Goal: Information Seeking & Learning: Understand process/instructions

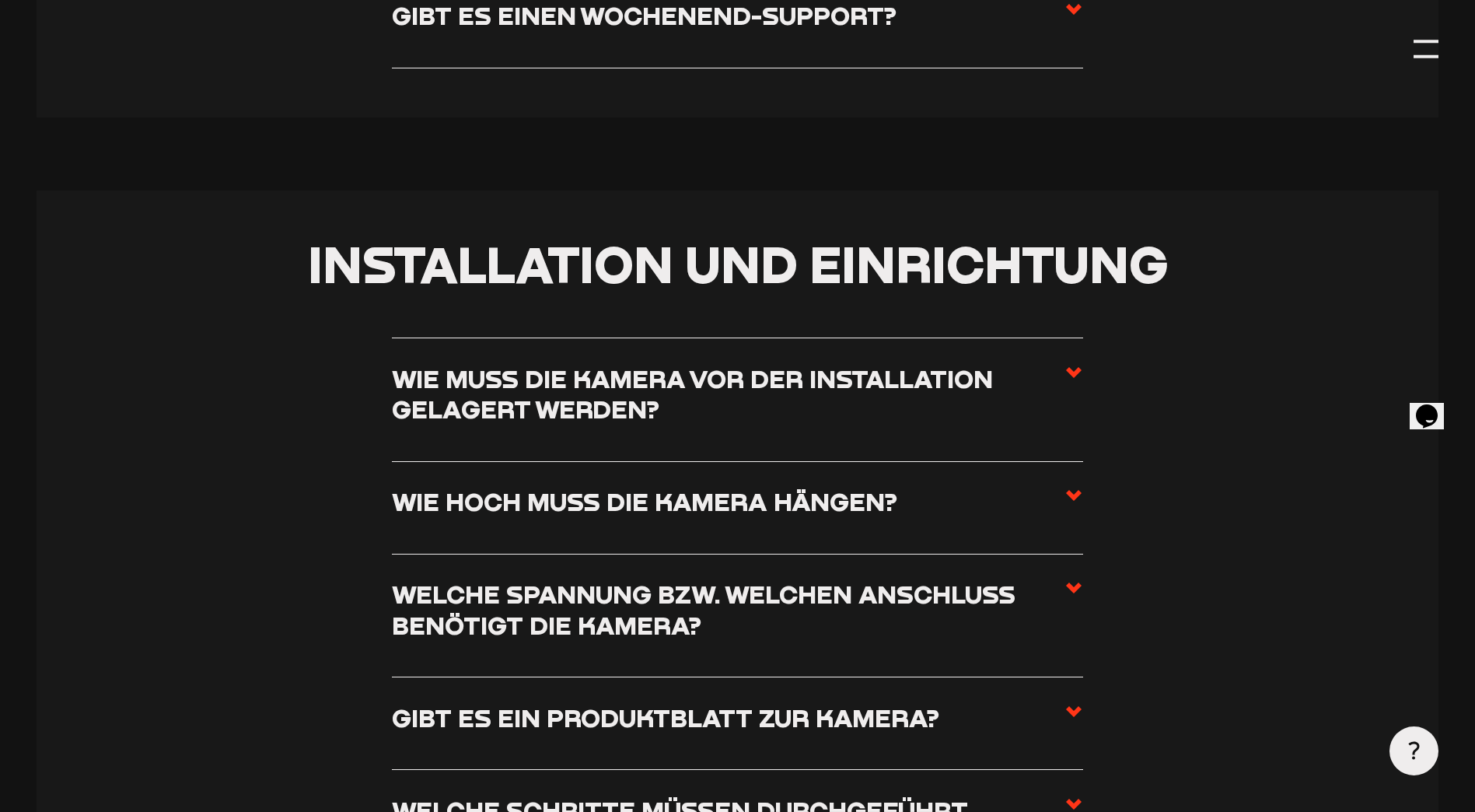
scroll to position [700, 0]
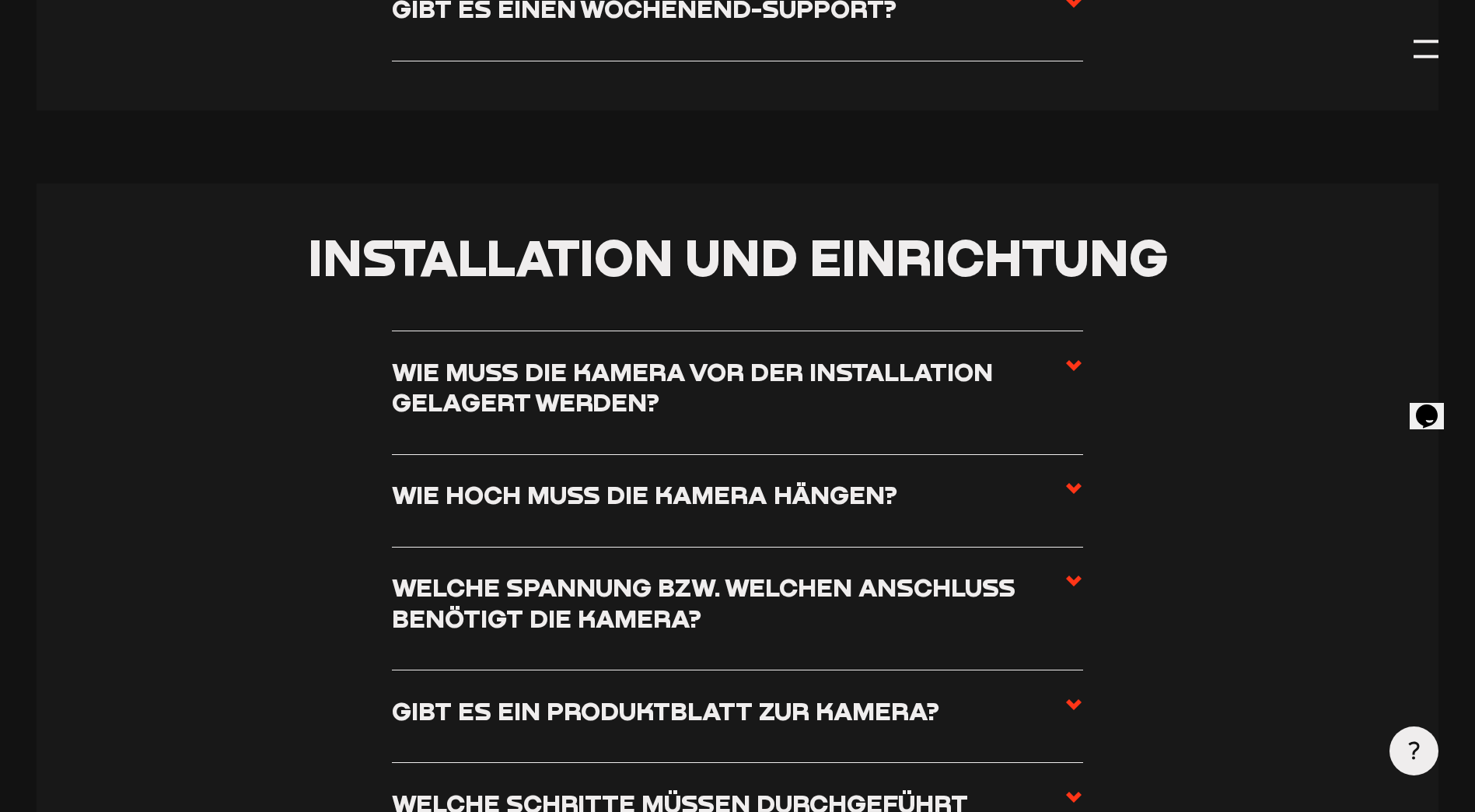
click at [997, 384] on h3 "Wie muss die Kamera vor der Installation gelagert werden?" at bounding box center [728, 386] width 672 height 61
click at [0, 0] on input "Wie muss die Kamera vor der Installation gelagert werden?" at bounding box center [0, 0] width 0 height 0
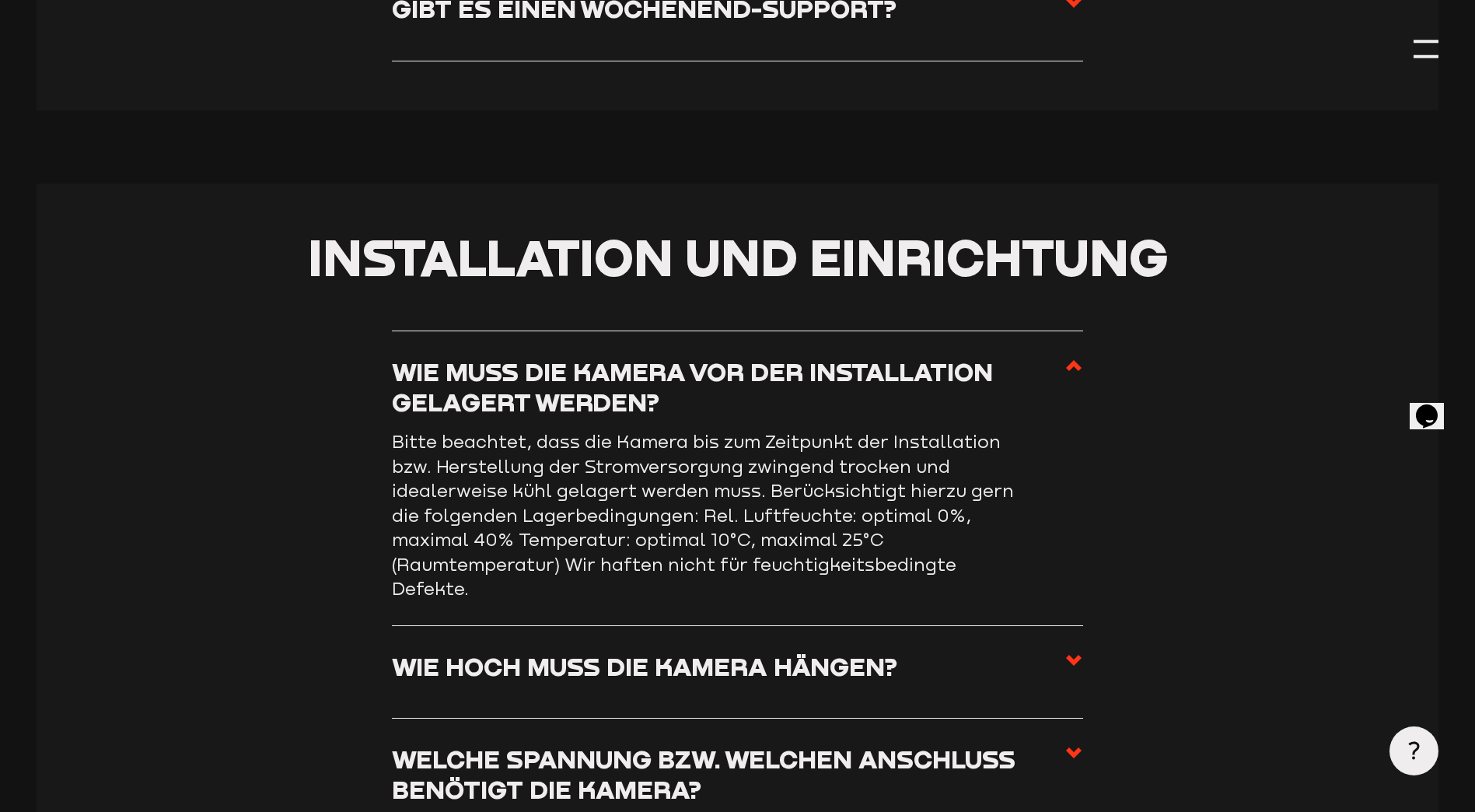
click at [997, 384] on h3 "Wie muss die Kamera vor der Installation gelagert werden?" at bounding box center [728, 386] width 672 height 61
click at [0, 0] on input "Wie muss die Kamera vor der Installation gelagert werden?" at bounding box center [0, 0] width 0 height 0
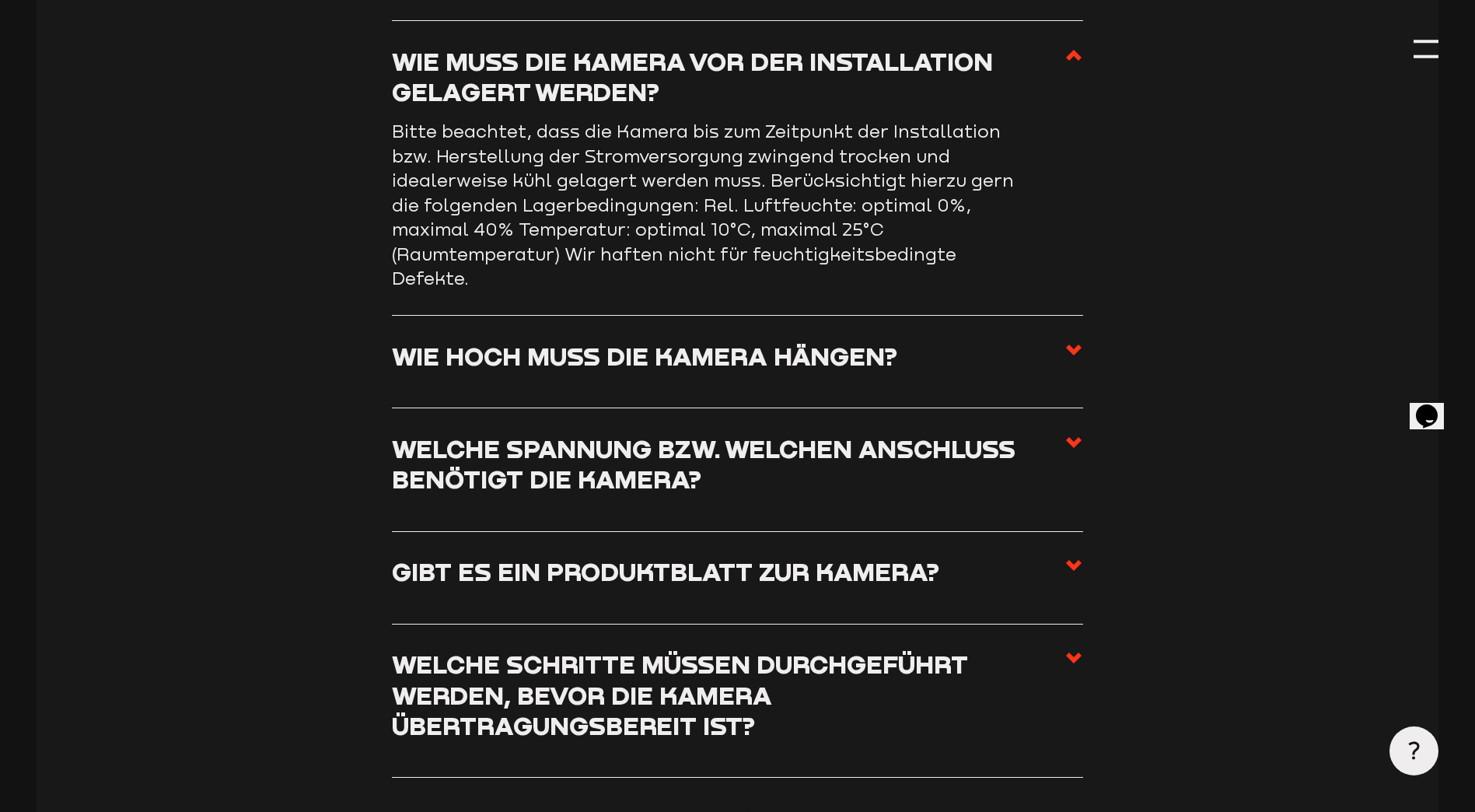
scroll to position [1011, 0]
click at [904, 366] on label "Wie hoch muss die Kamera hängen?" at bounding box center [738, 360] width 691 height 42
click at [0, 0] on input "Wie hoch muss die Kamera hängen?" at bounding box center [0, 0] width 0 height 0
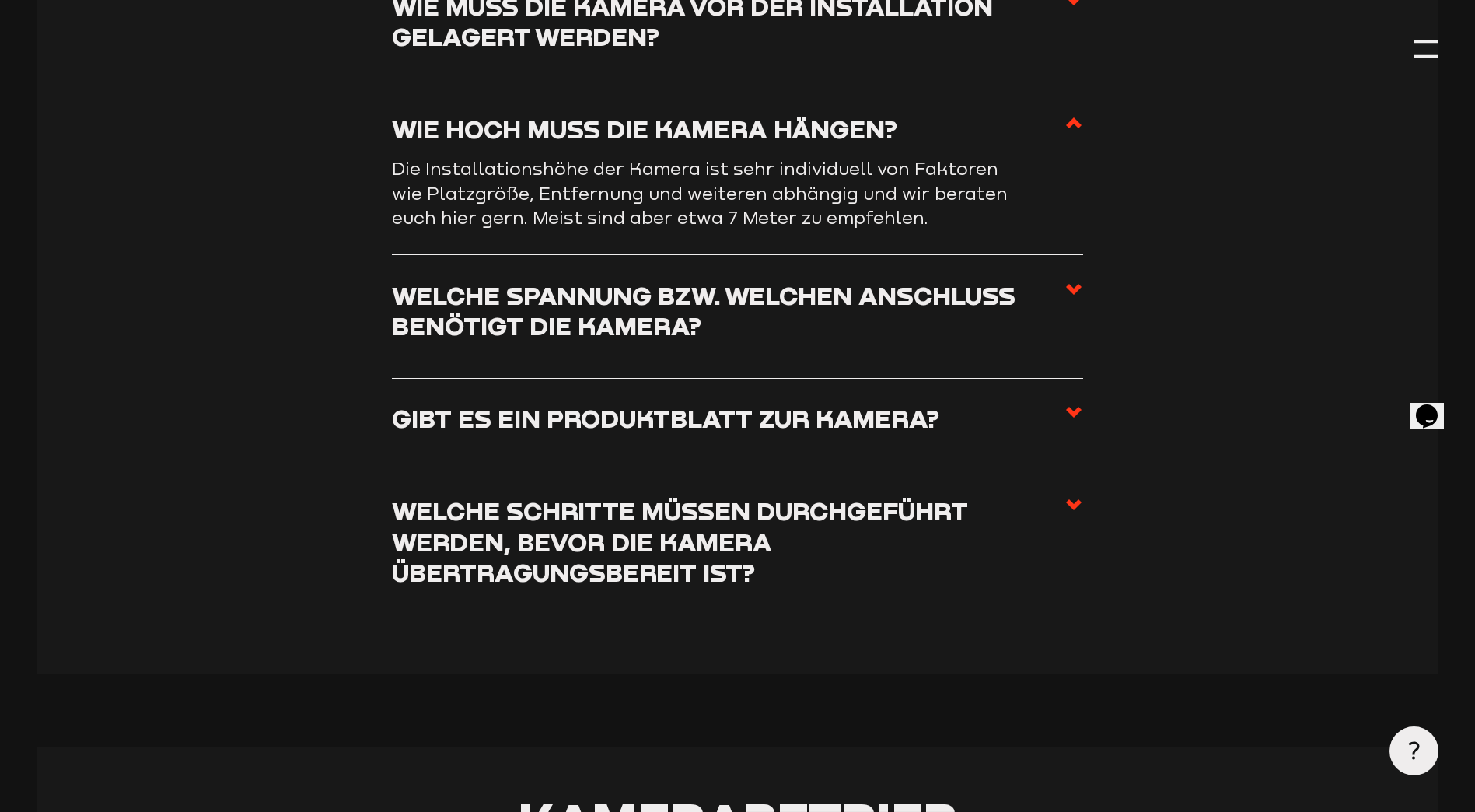
scroll to position [1088, 0]
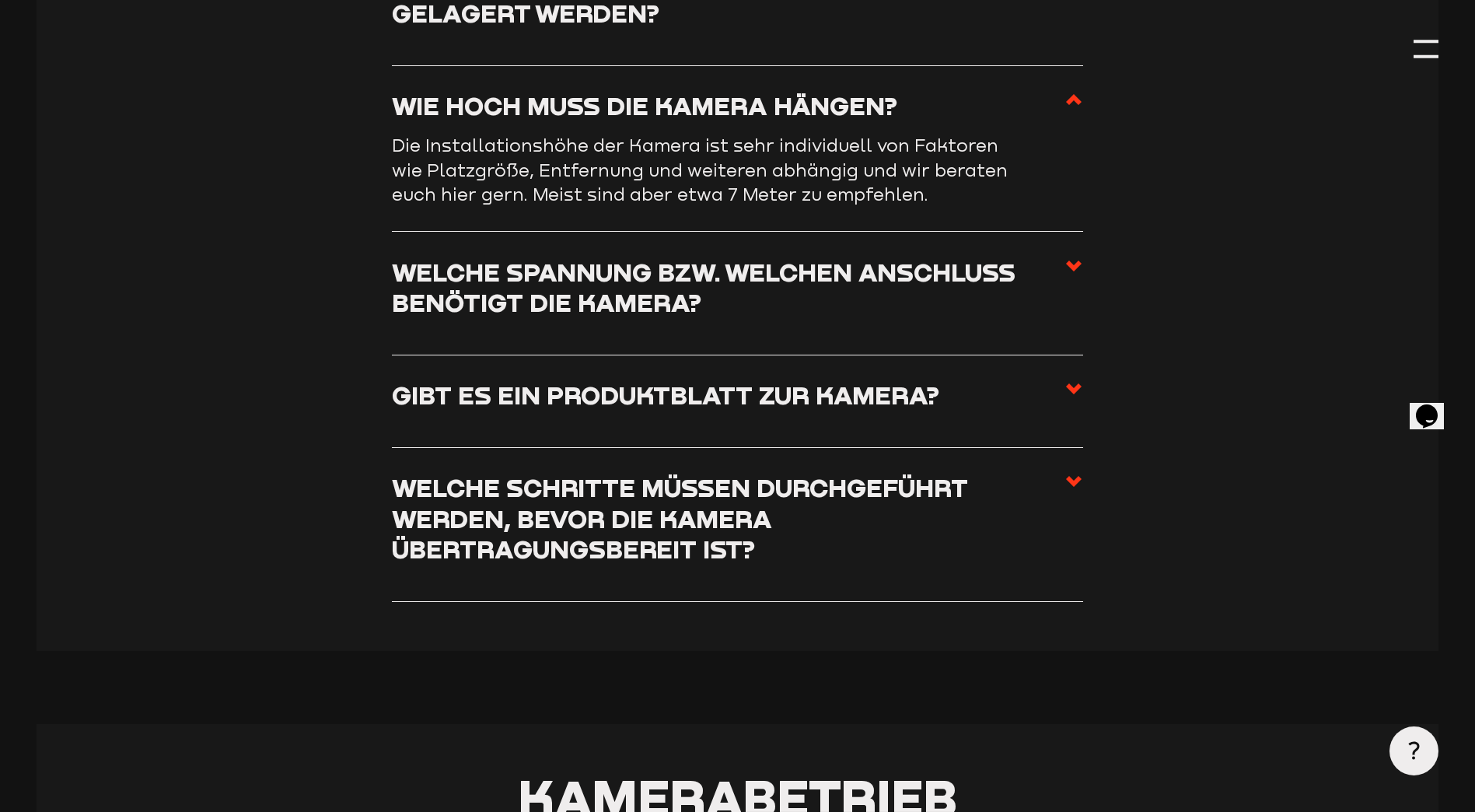
click at [766, 318] on h3 "Welche Spannung bzw. welchen Anschluss benötigt die Kamera?" at bounding box center [728, 287] width 672 height 61
click at [0, 0] on input "Welche Spannung bzw. welchen Anschluss benötigt die Kamera?" at bounding box center [0, 0] width 0 height 0
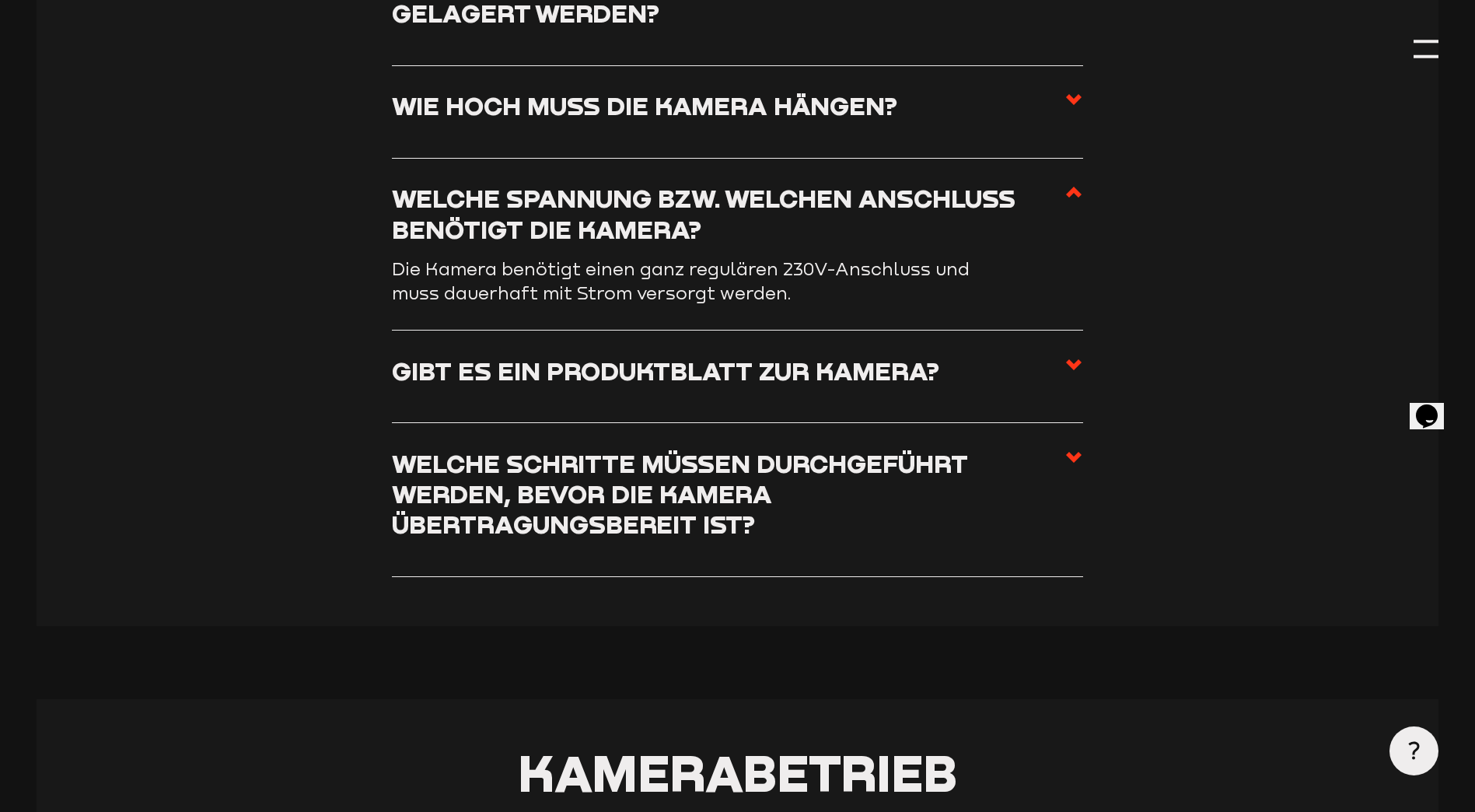
click at [912, 377] on h3 "Gibt es ein Produktblatt zur Kamera?" at bounding box center [666, 370] width 548 height 30
click at [0, 0] on input "Gibt es ein Produktblatt zur Kamera?" at bounding box center [0, 0] width 0 height 0
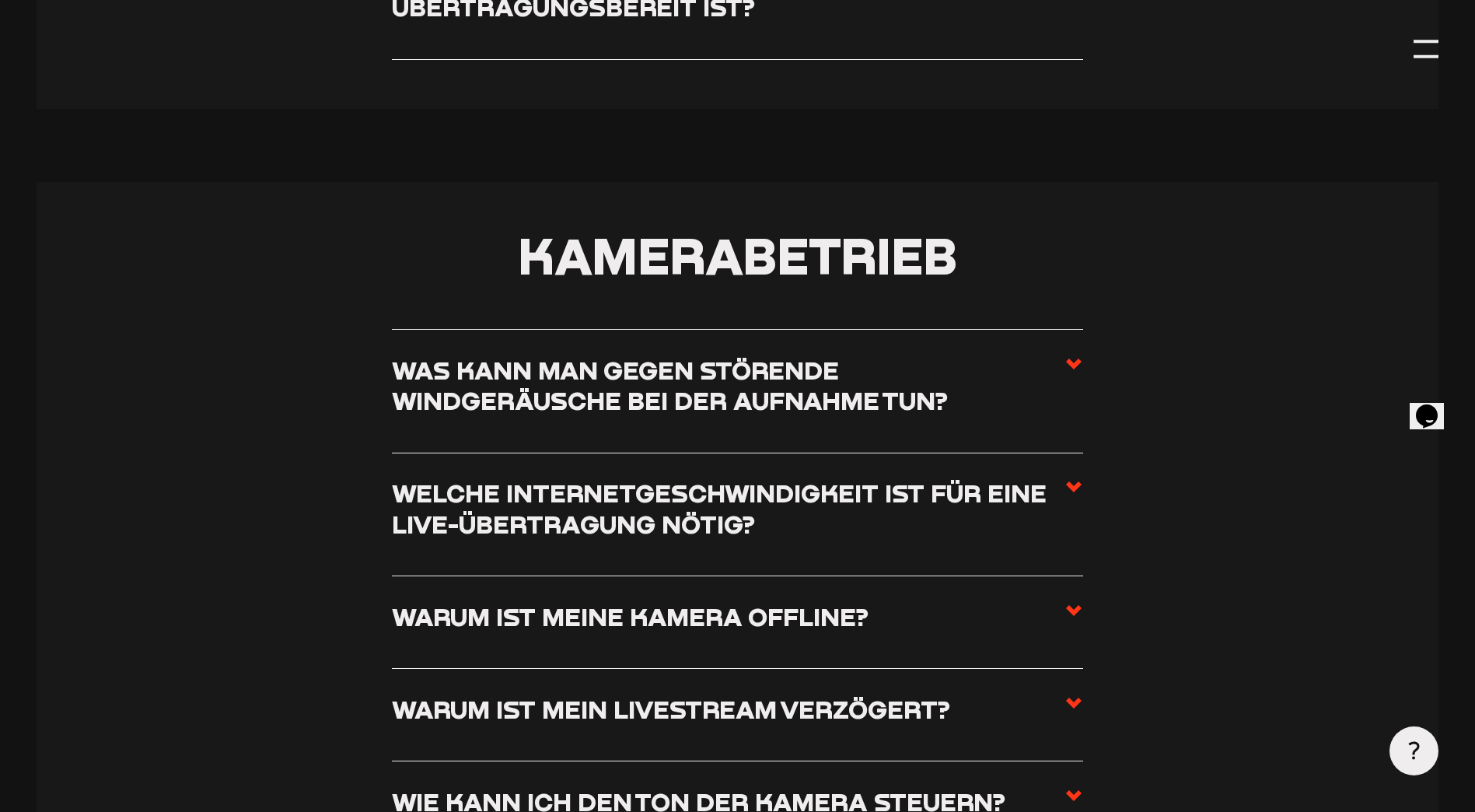
scroll to position [1633, 0]
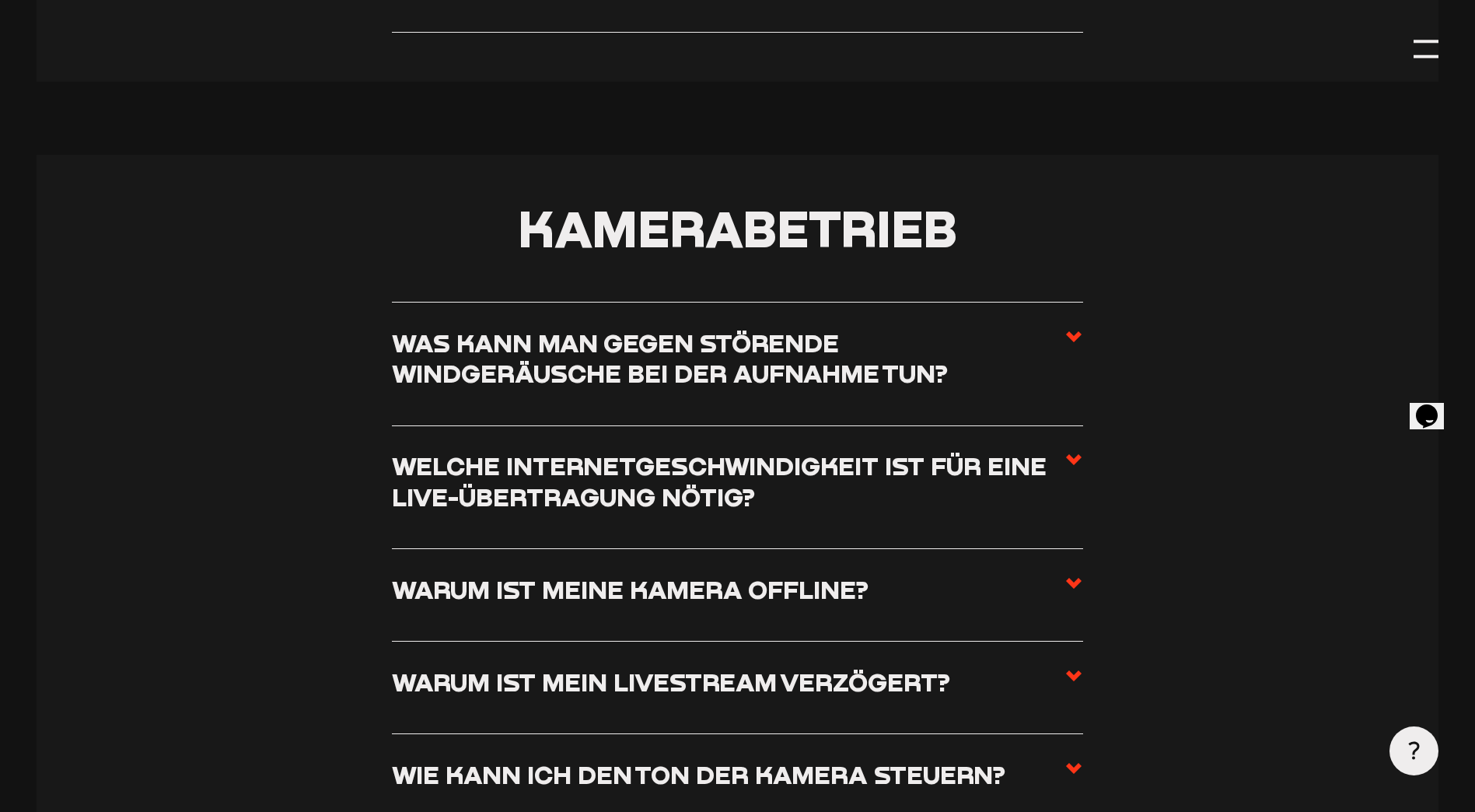
click at [825, 380] on h3 "Was kann man gegen störende Windgeräusche bei der Aufnahme tun?" at bounding box center [728, 358] width 672 height 61
click at [0, 0] on input "Was kann man gegen störende Windgeräusche bei der Aufnahme tun?" at bounding box center [0, 0] width 0 height 0
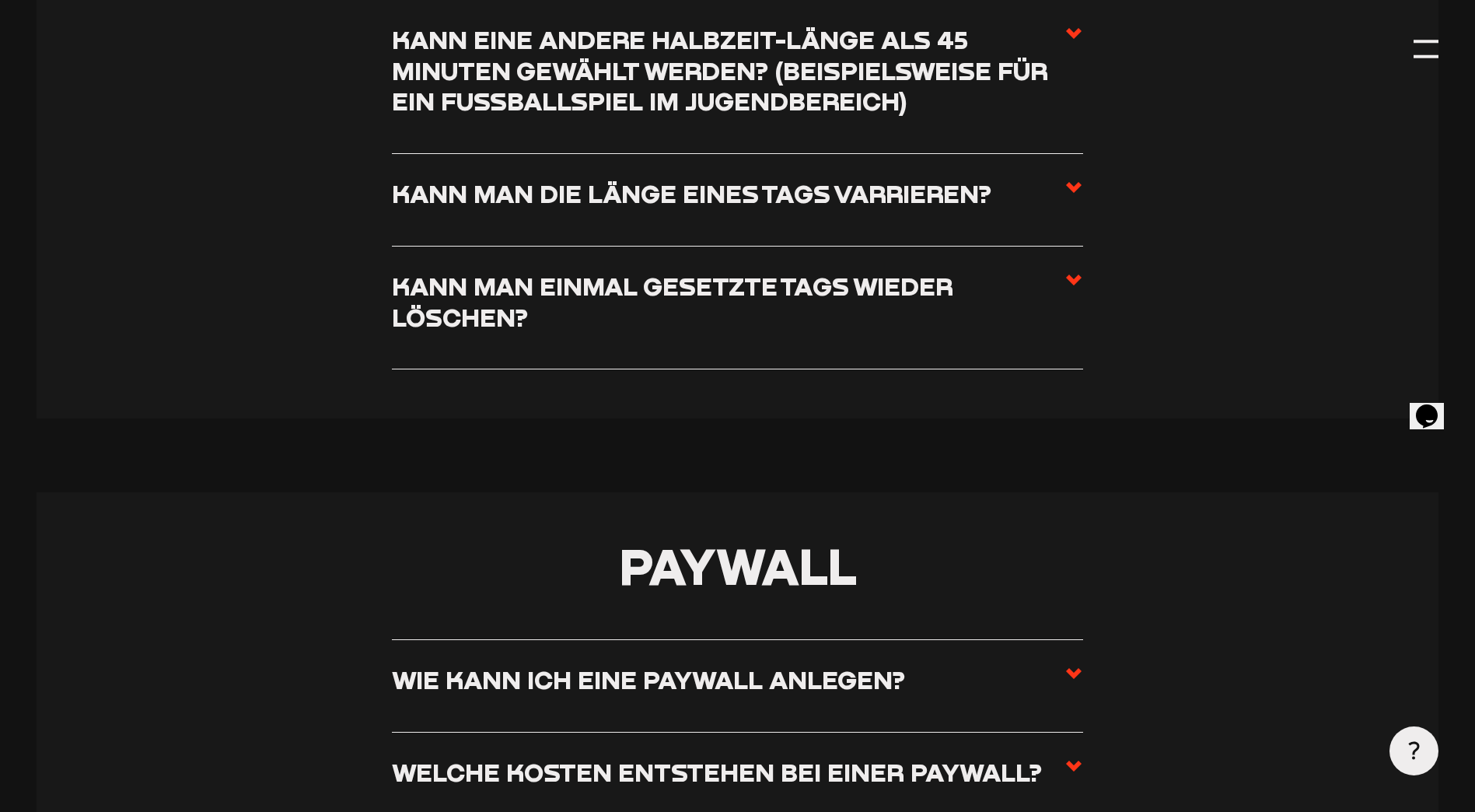
scroll to position [5859, 0]
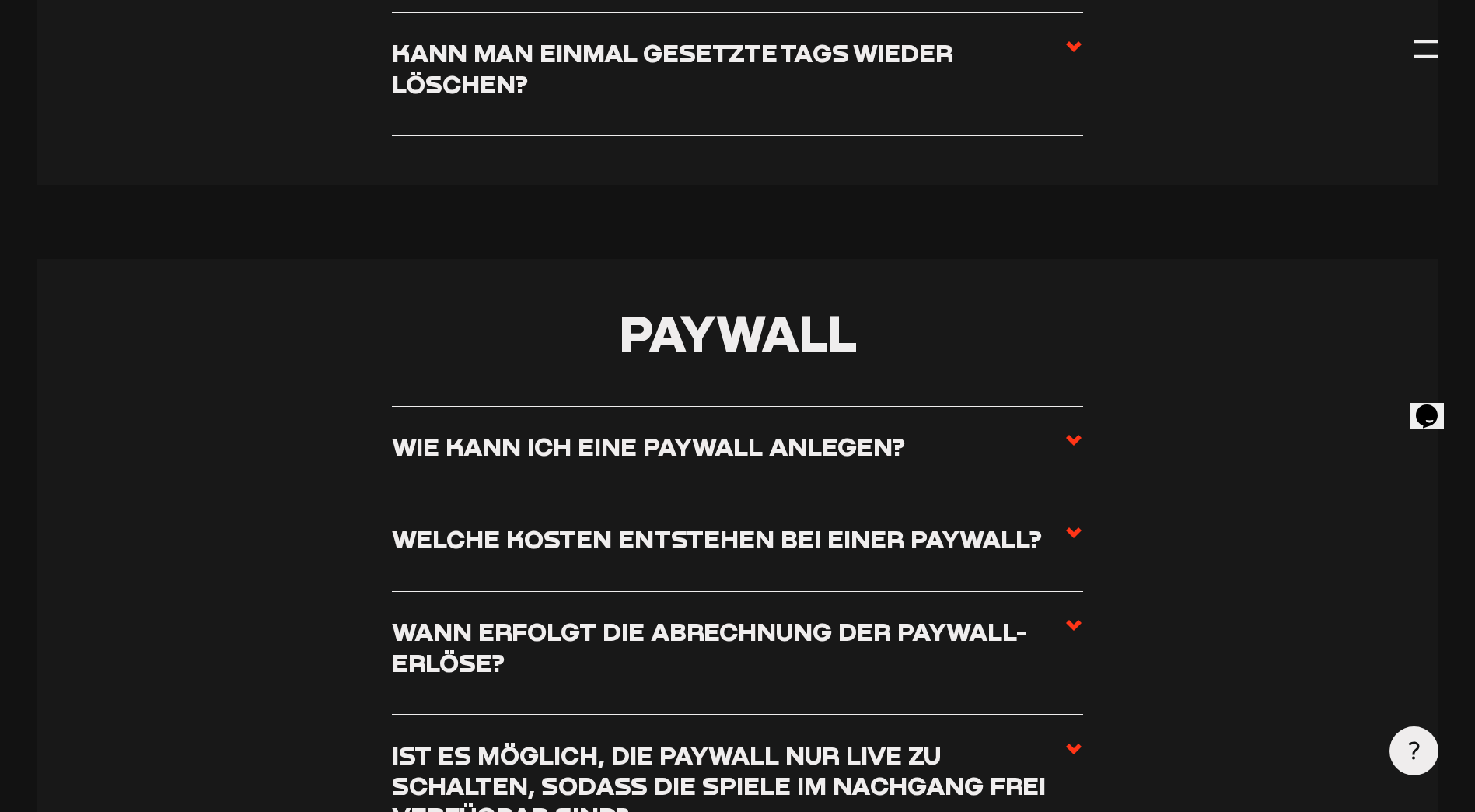
click at [1068, 446] on use at bounding box center [1074, 440] width 16 height 11
click at [0, 0] on input "Wie kann ich eine Paywall anlegen?" at bounding box center [0, 0] width 0 height 0
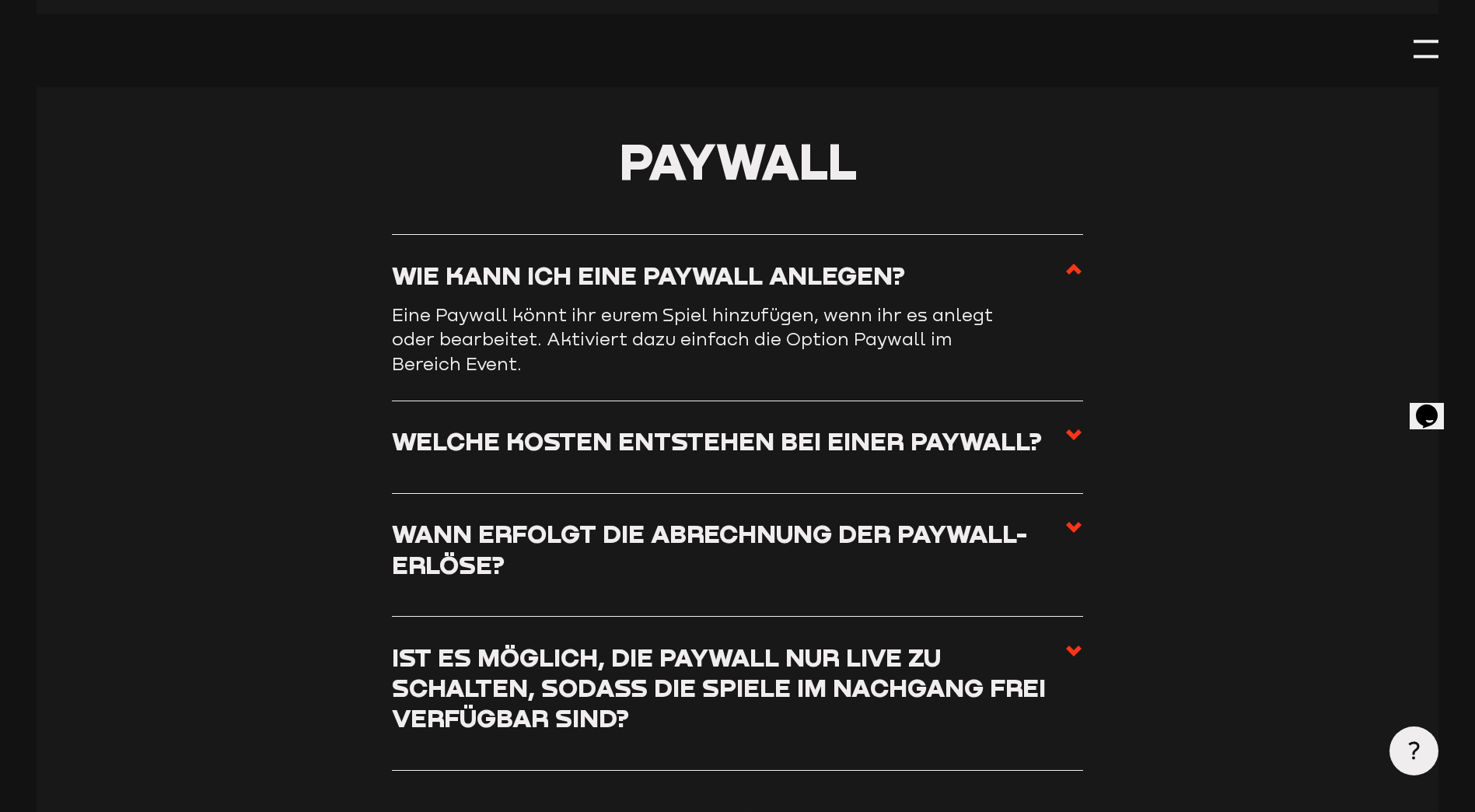
scroll to position [5687, 0]
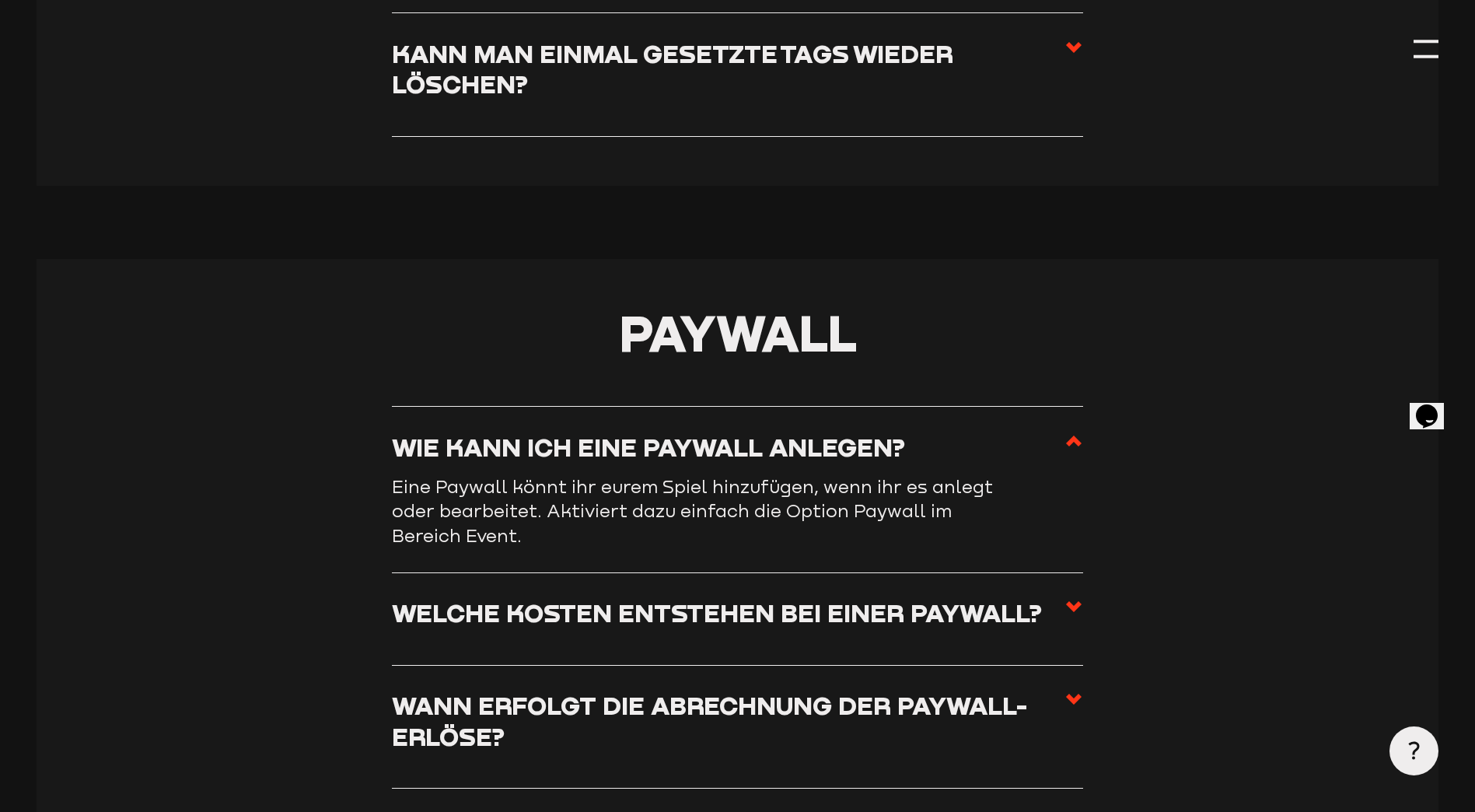
click at [1068, 450] on icon at bounding box center [1074, 441] width 19 height 19
click at [0, 0] on input "Wie kann ich eine Paywall anlegen?" at bounding box center [0, 0] width 0 height 0
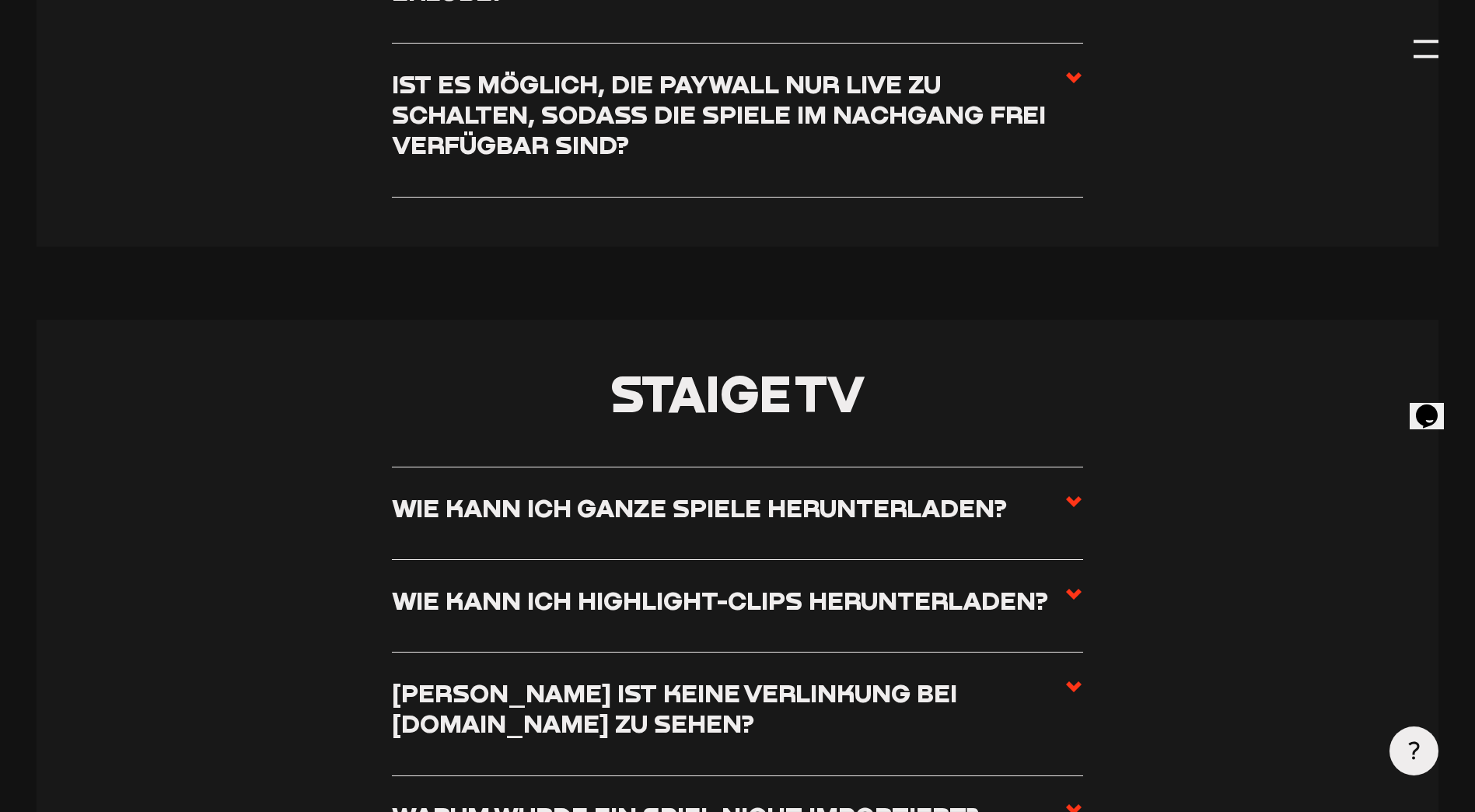
scroll to position [6465, 0]
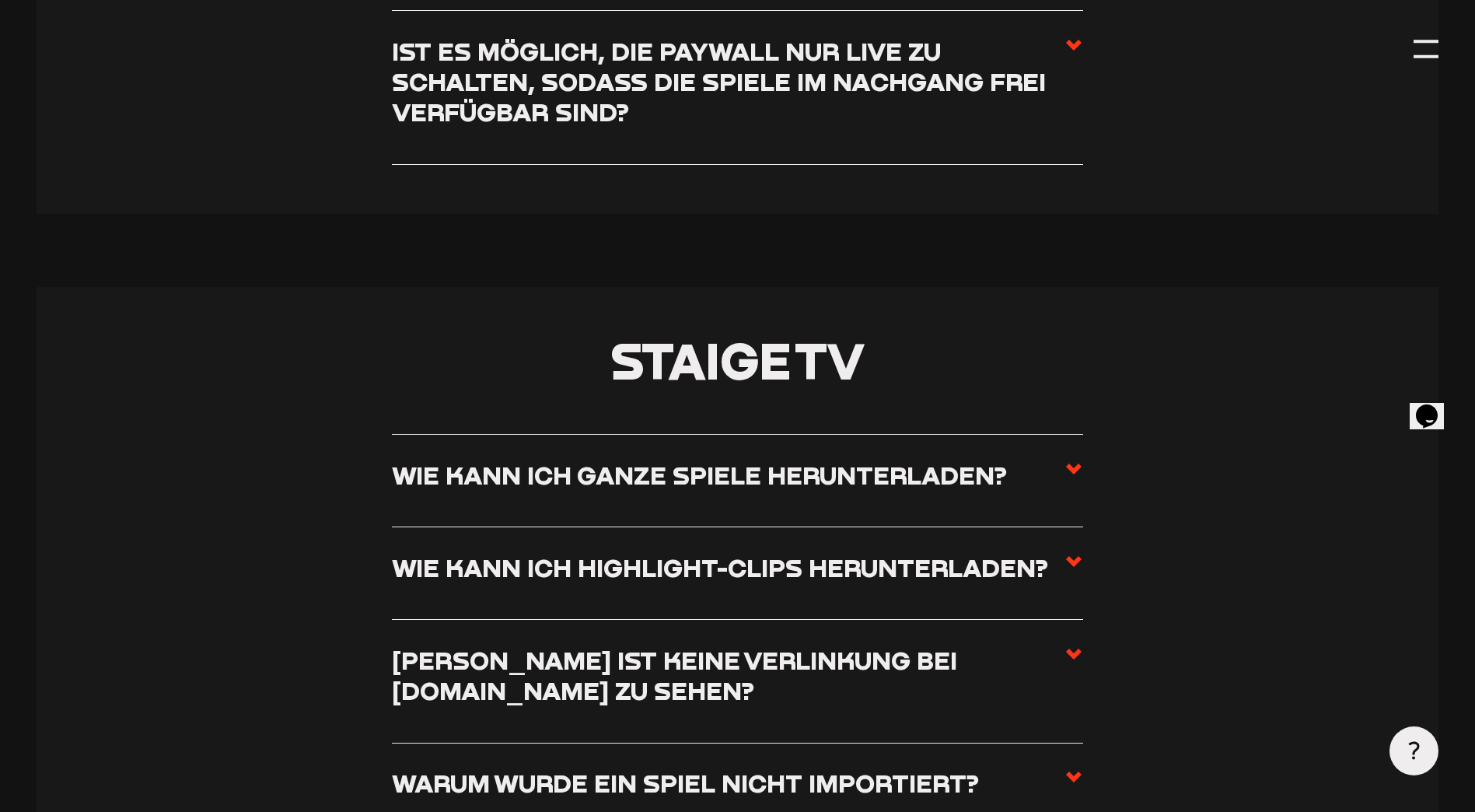
click at [1074, 478] on icon at bounding box center [1074, 469] width 19 height 19
click at [0, 0] on input "Wie kann ich ganze Spiele herunterladen?" at bounding box center [0, 0] width 0 height 0
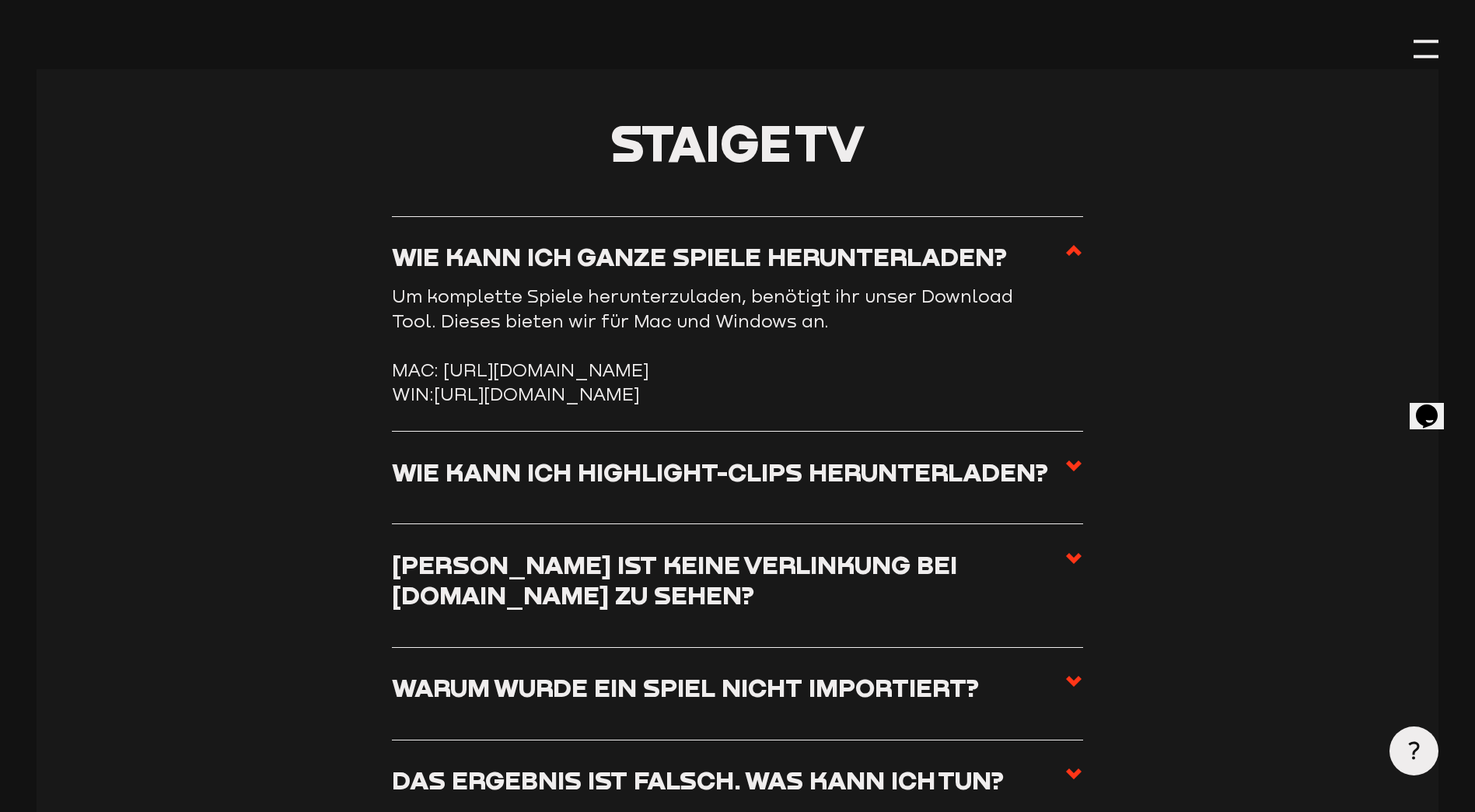
scroll to position [6702, 0]
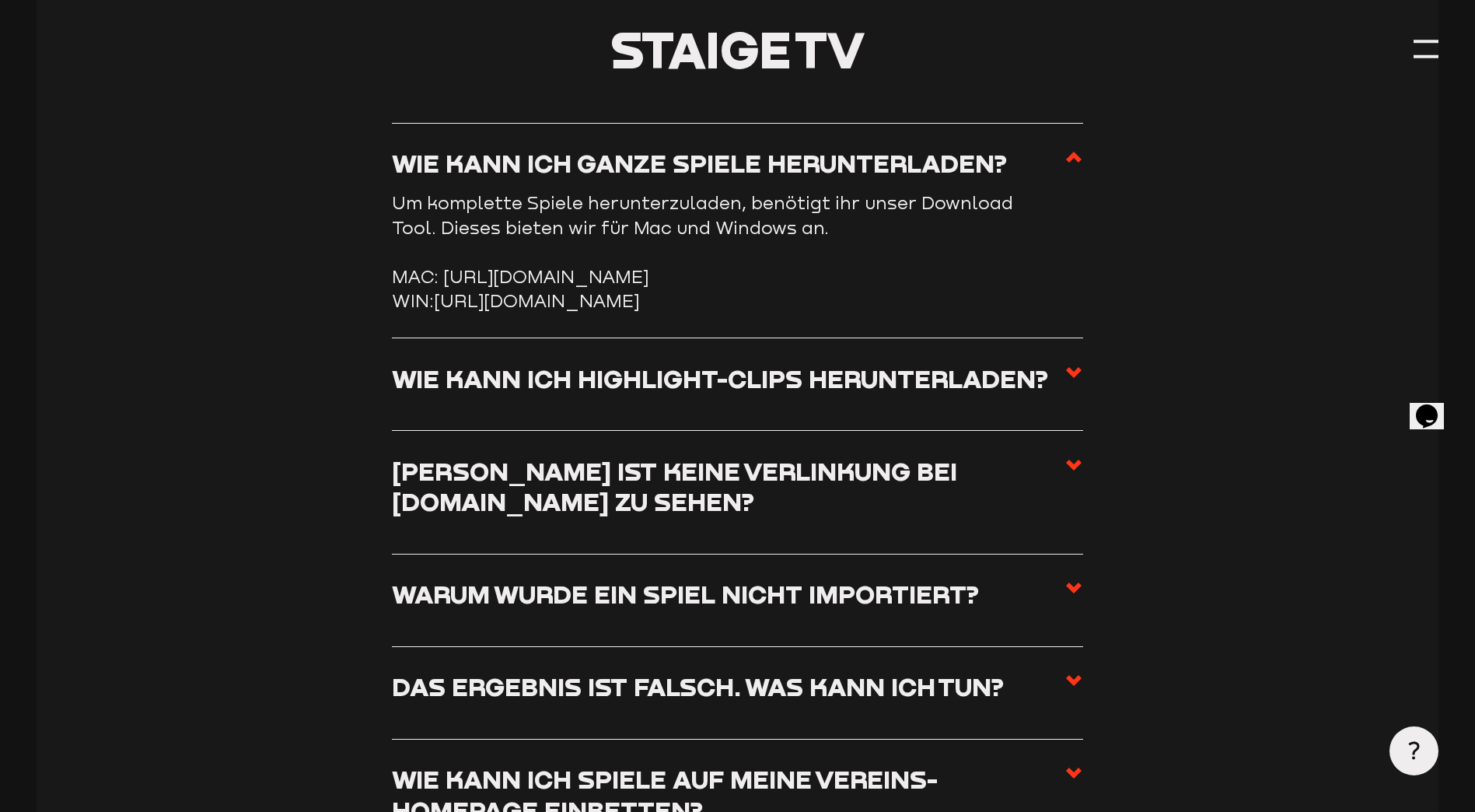
click at [1071, 382] on icon at bounding box center [1074, 372] width 19 height 19
click at [0, 0] on input "Wie kann ich Highlight-Clips herunterladen?" at bounding box center [0, 0] width 0 height 0
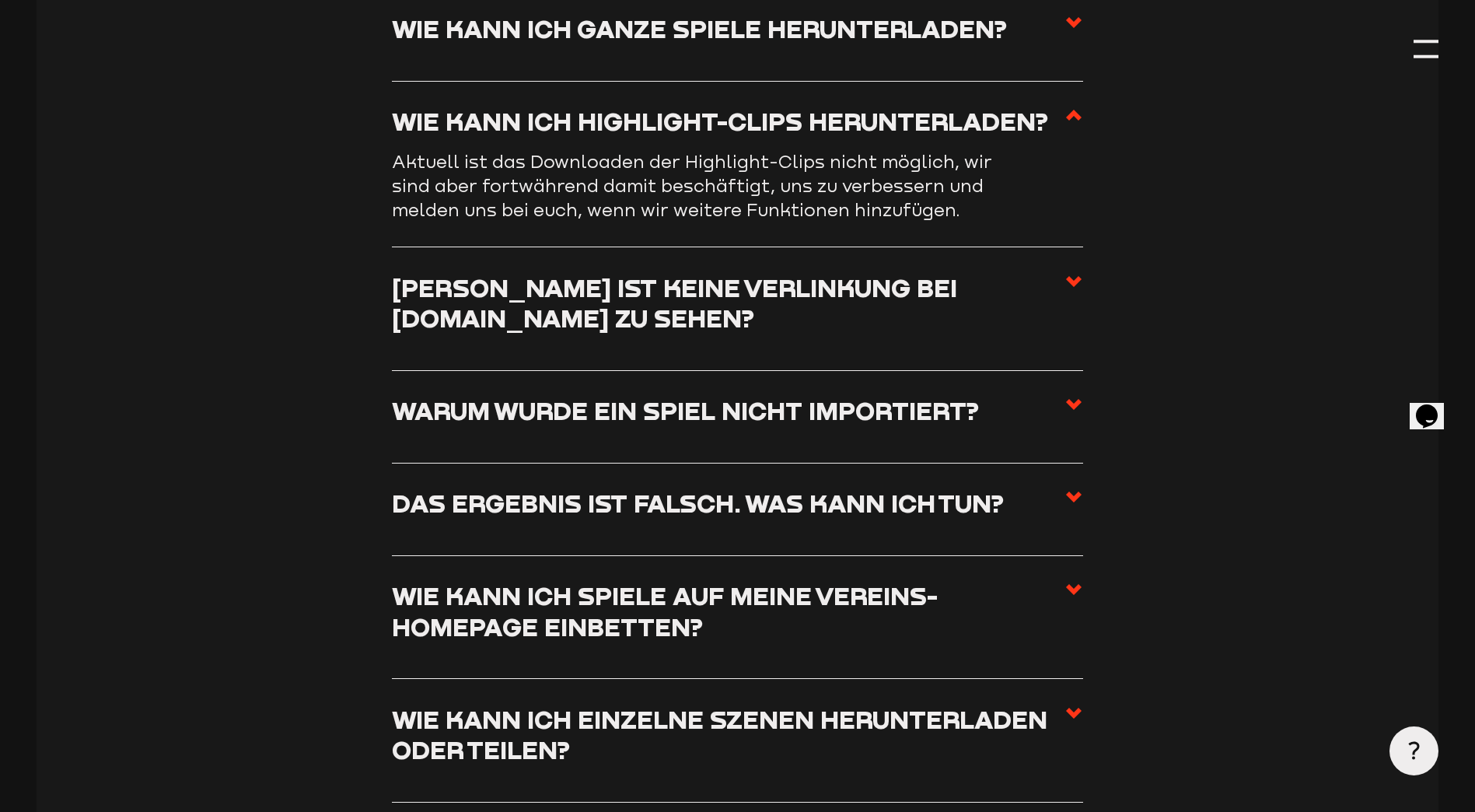
scroll to position [6858, 0]
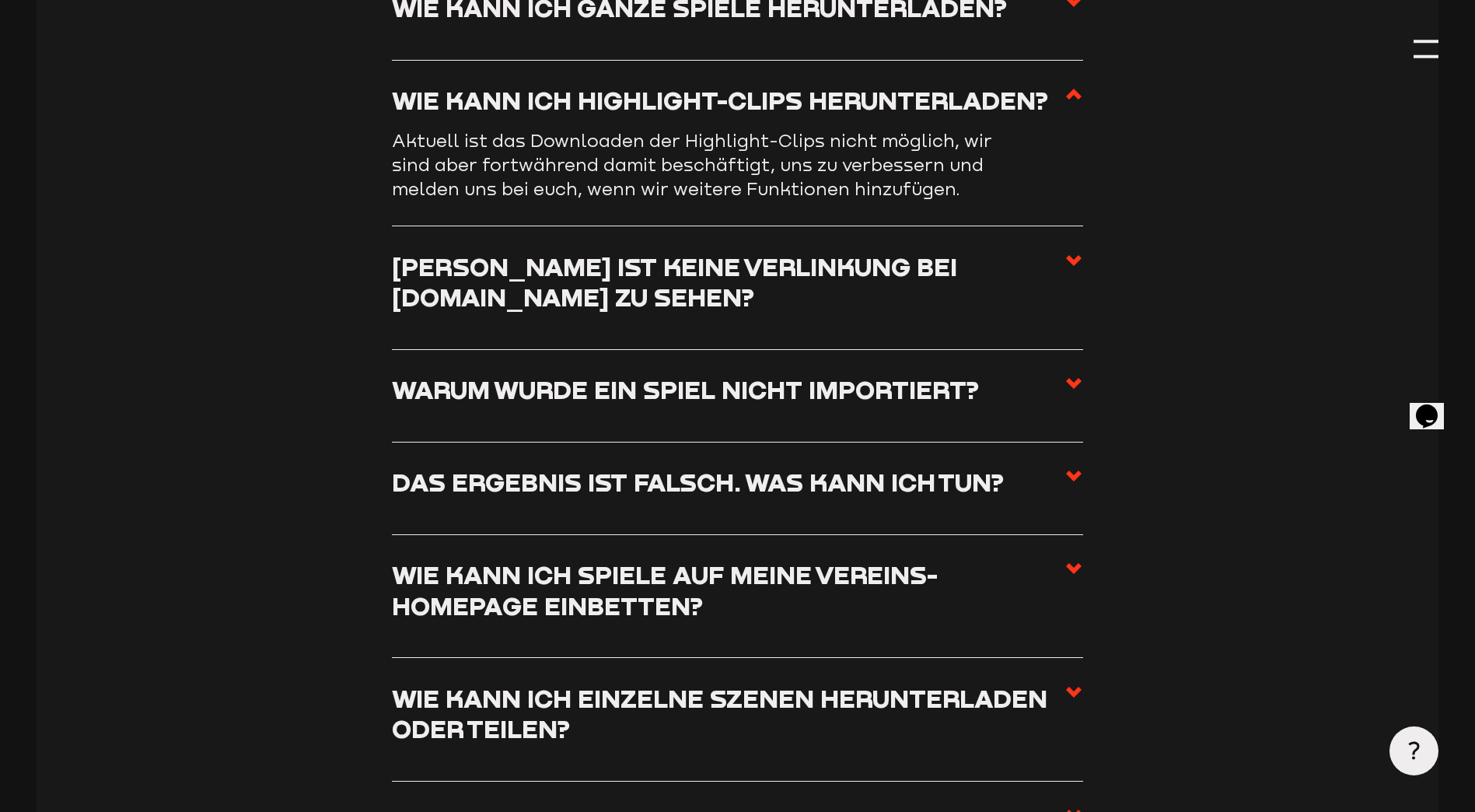
click at [1064, 494] on label "Das Ergebnis ist falsch. Was kann ich tun?" at bounding box center [738, 487] width 691 height 42
click at [0, 0] on input "Das Ergebnis ist falsch. Was kann ich tun?" at bounding box center [0, 0] width 0 height 0
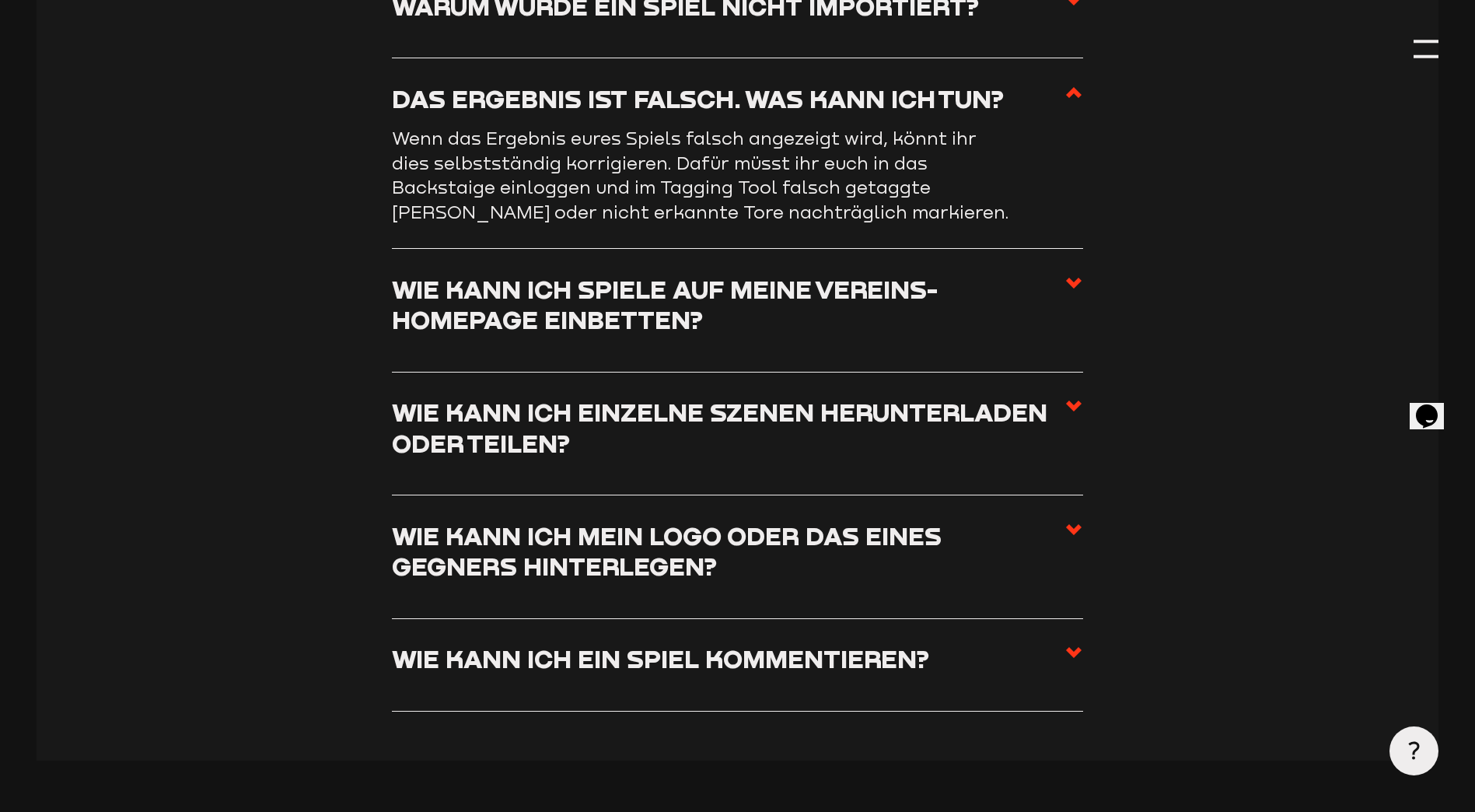
scroll to position [7169, 0]
click at [1069, 432] on span at bounding box center [1074, 432] width 19 height 73
click at [0, 0] on input "Wie kann ich einzelne Szenen herunterladen oder teilen?" at bounding box center [0, 0] width 0 height 0
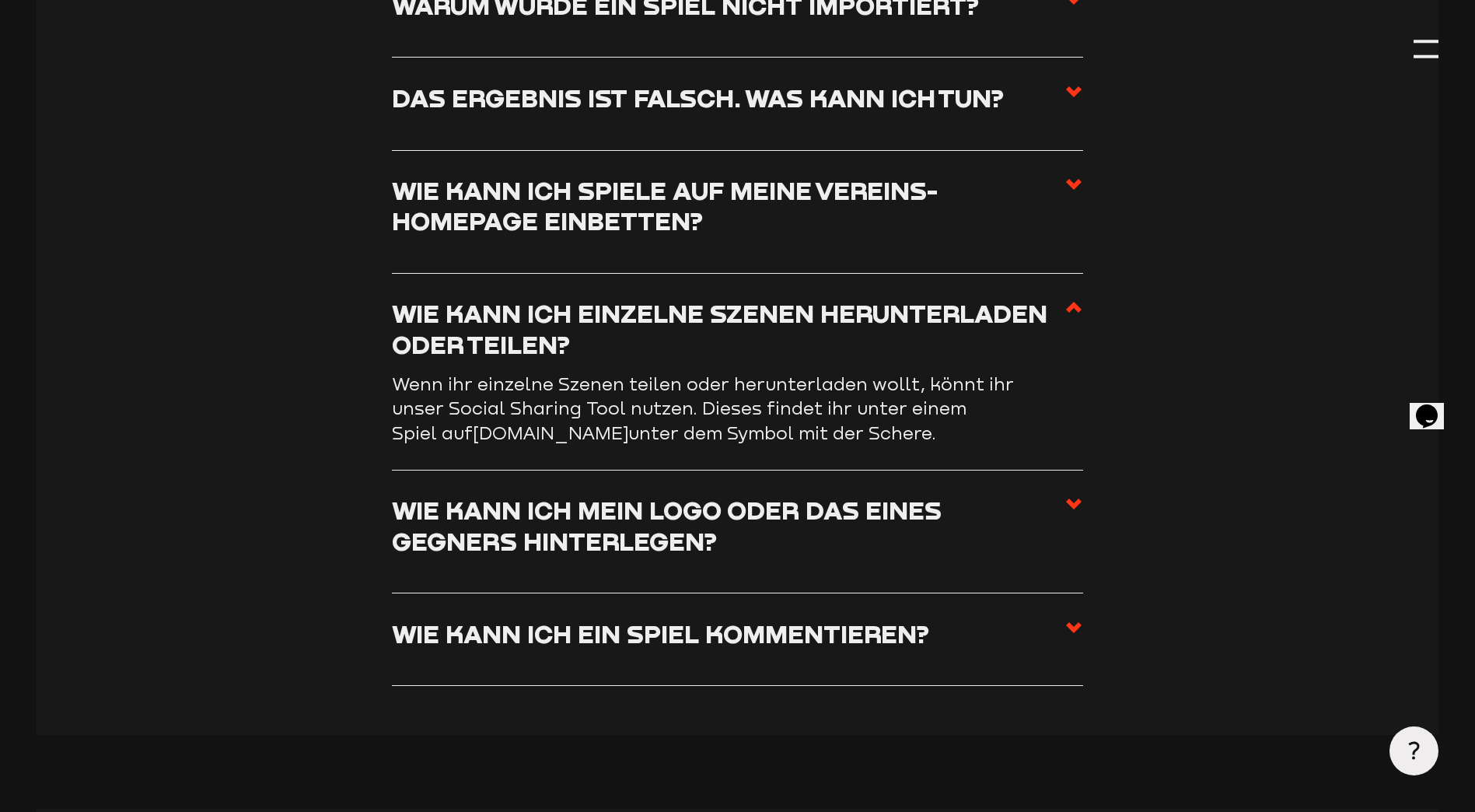
click at [1076, 316] on icon at bounding box center [1074, 308] width 19 height 19
click at [0, 0] on input "Wie kann ich einzelne Szenen herunterladen oder teilen?" at bounding box center [0, 0] width 0 height 0
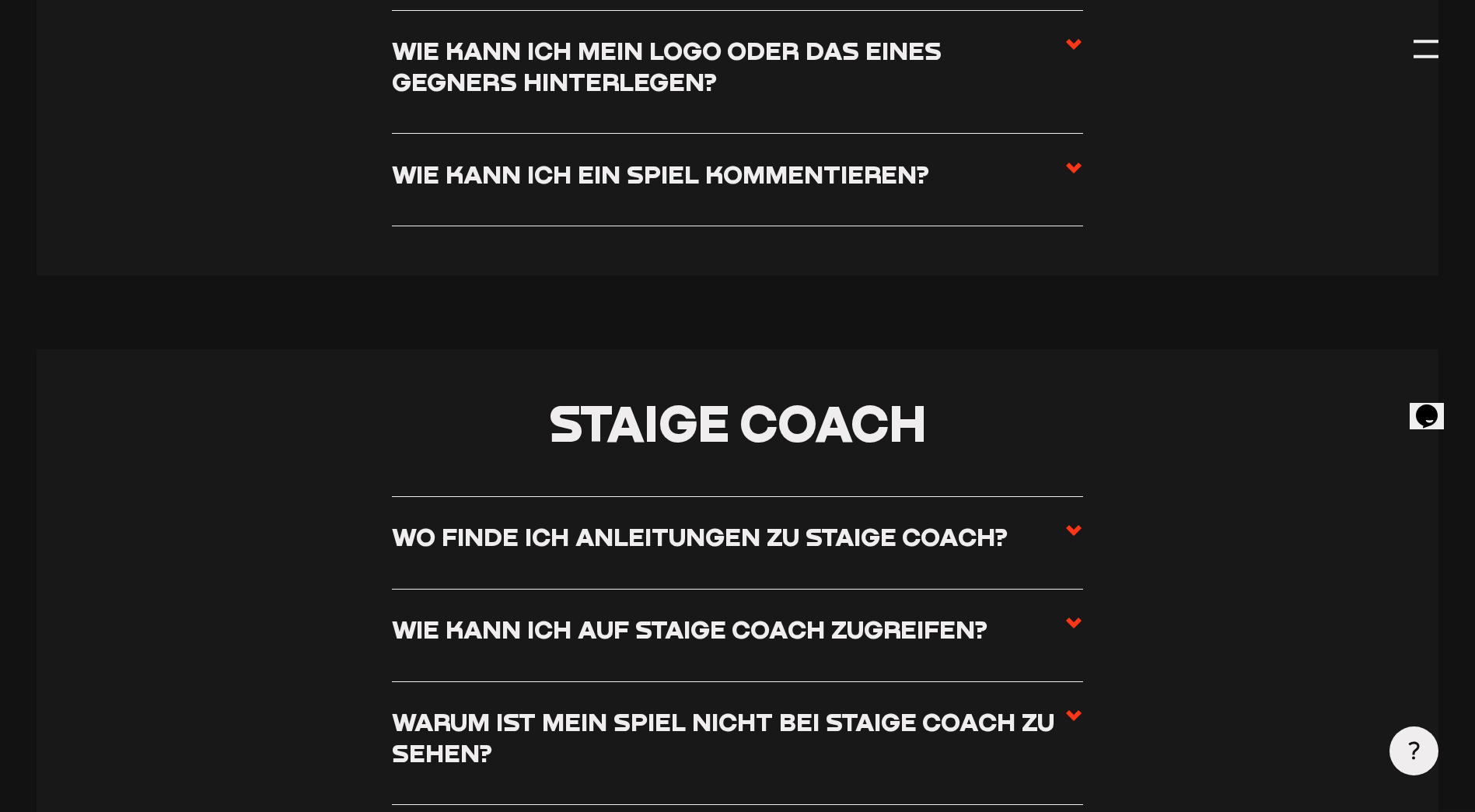
scroll to position [7713, 0]
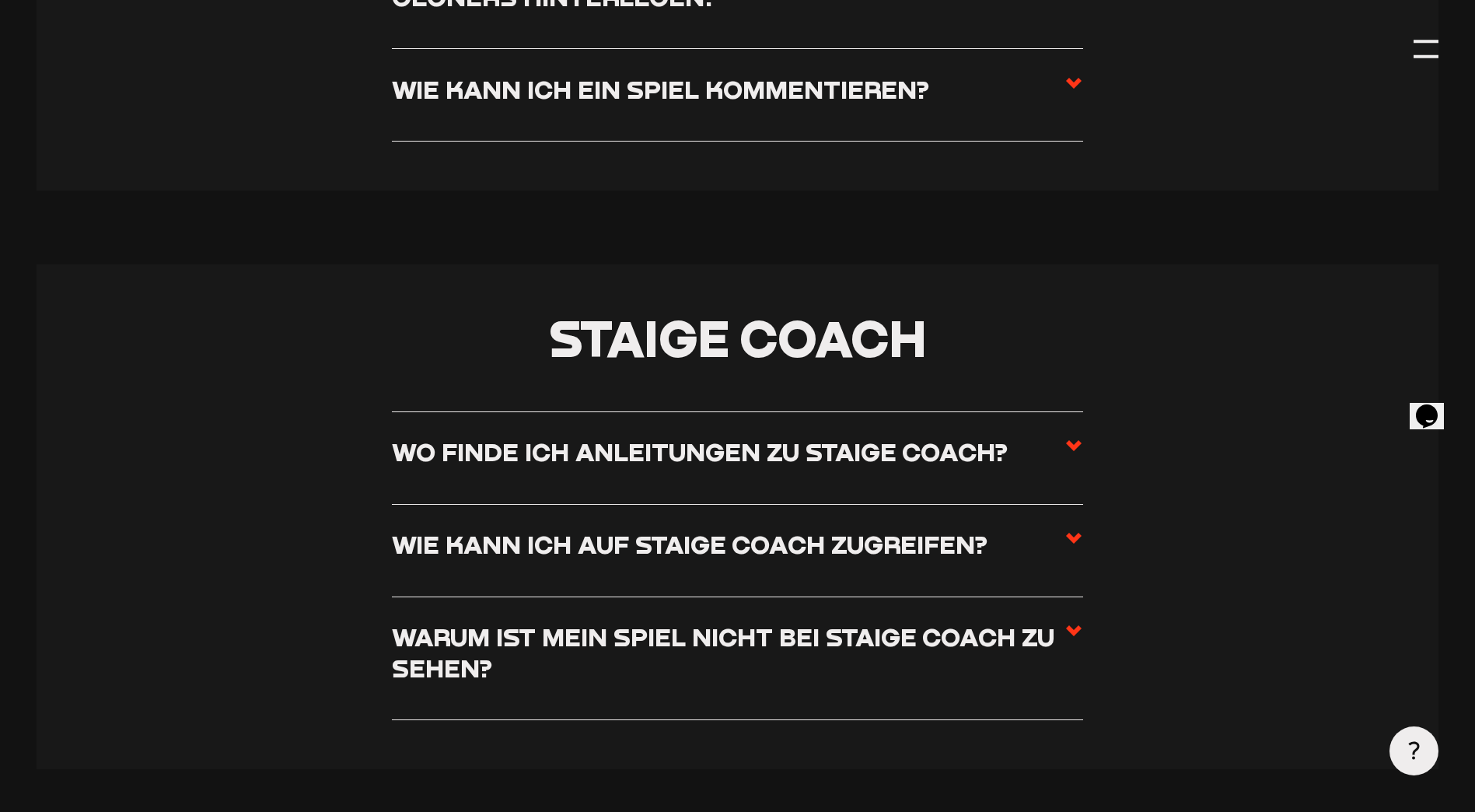
click at [1068, 454] on icon at bounding box center [1074, 446] width 19 height 19
click at [0, 0] on input "Wo finde ich Anleitungen zu Staige Coach?" at bounding box center [0, 0] width 0 height 0
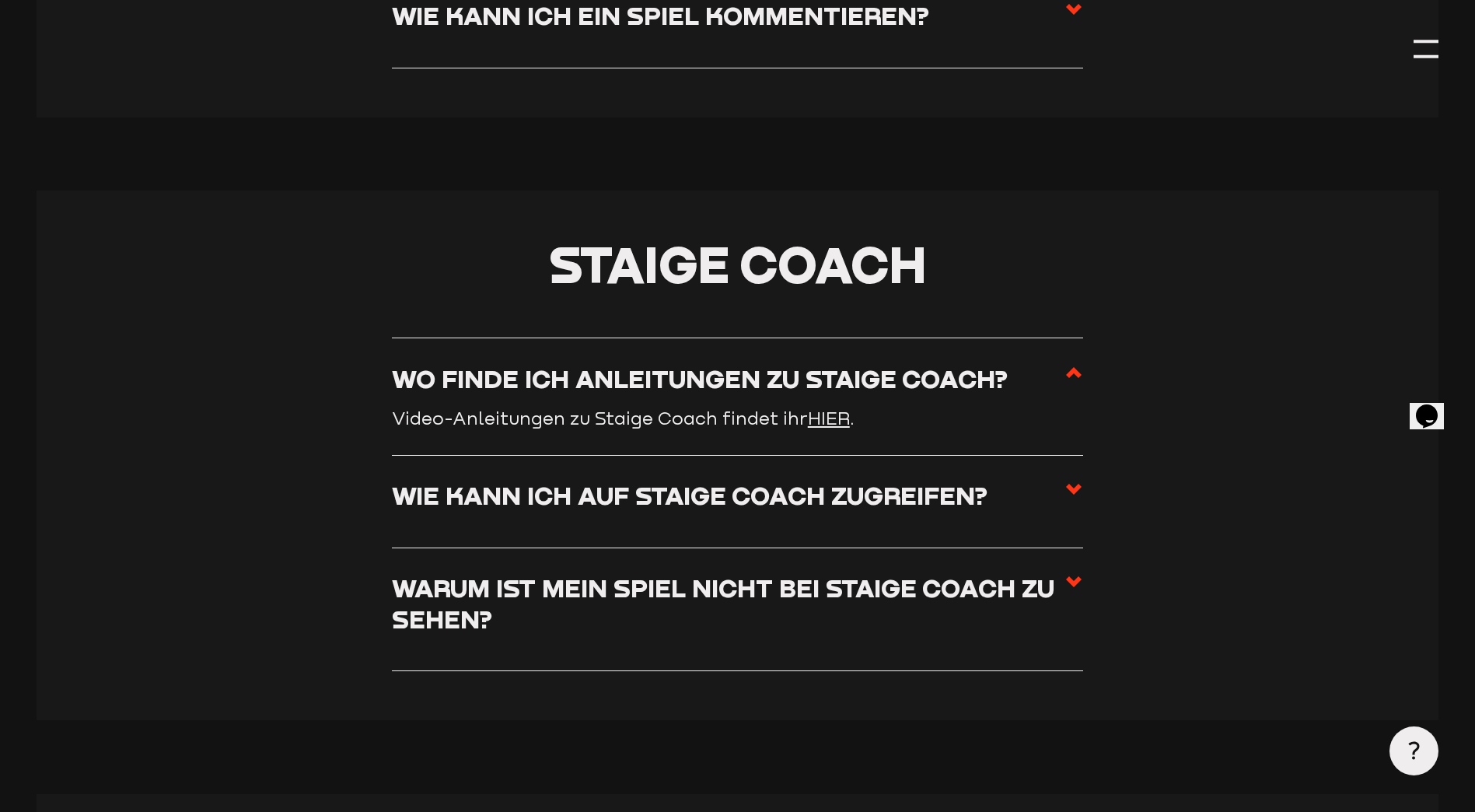
scroll to position [7639, 0]
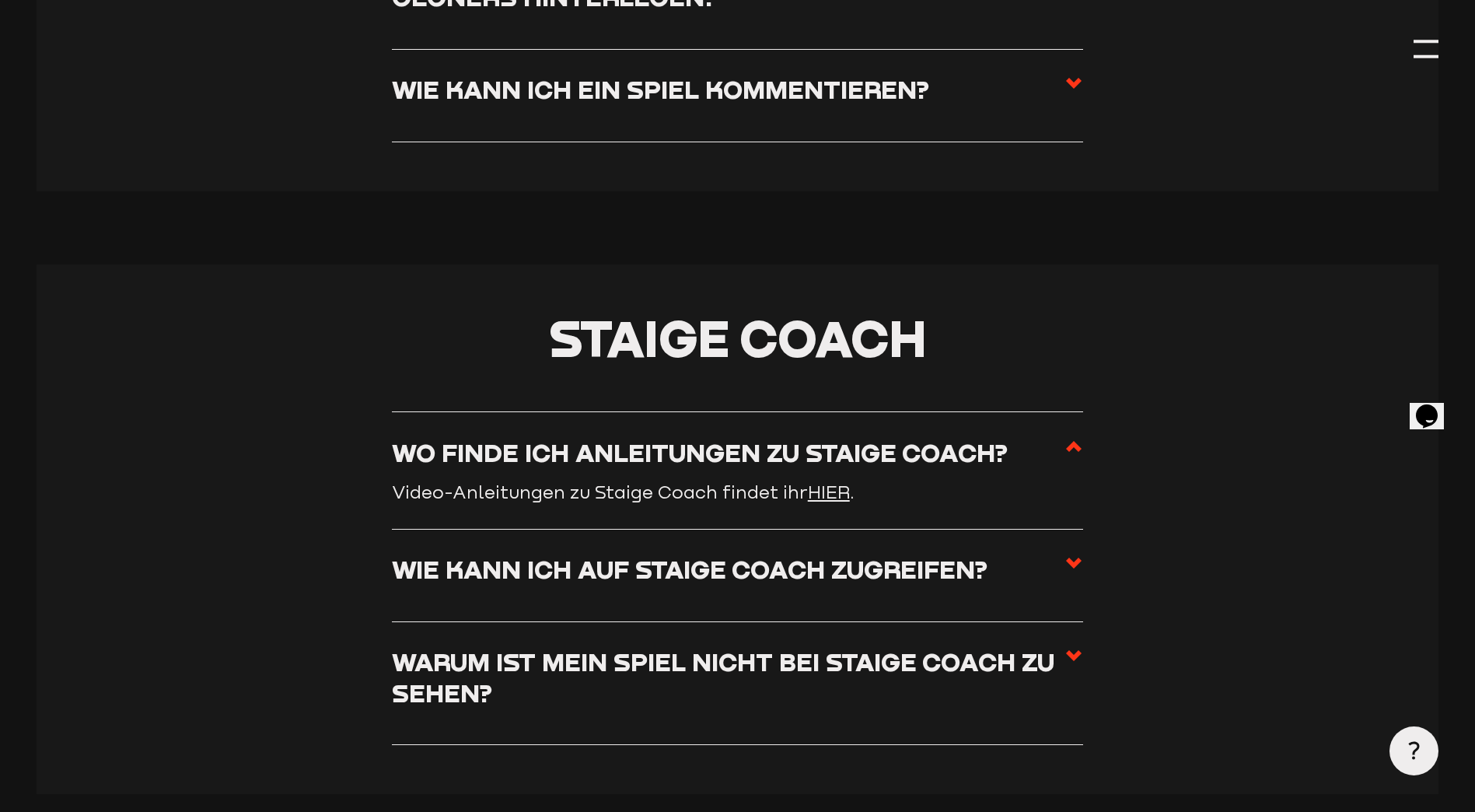
click at [829, 502] on link "HIER" at bounding box center [829, 492] width 42 height 21
click at [1079, 572] on icon at bounding box center [1074, 563] width 19 height 19
click at [0, 0] on input "Wie kann ich auf Staige Coach zugreifen?" at bounding box center [0, 0] width 0 height 0
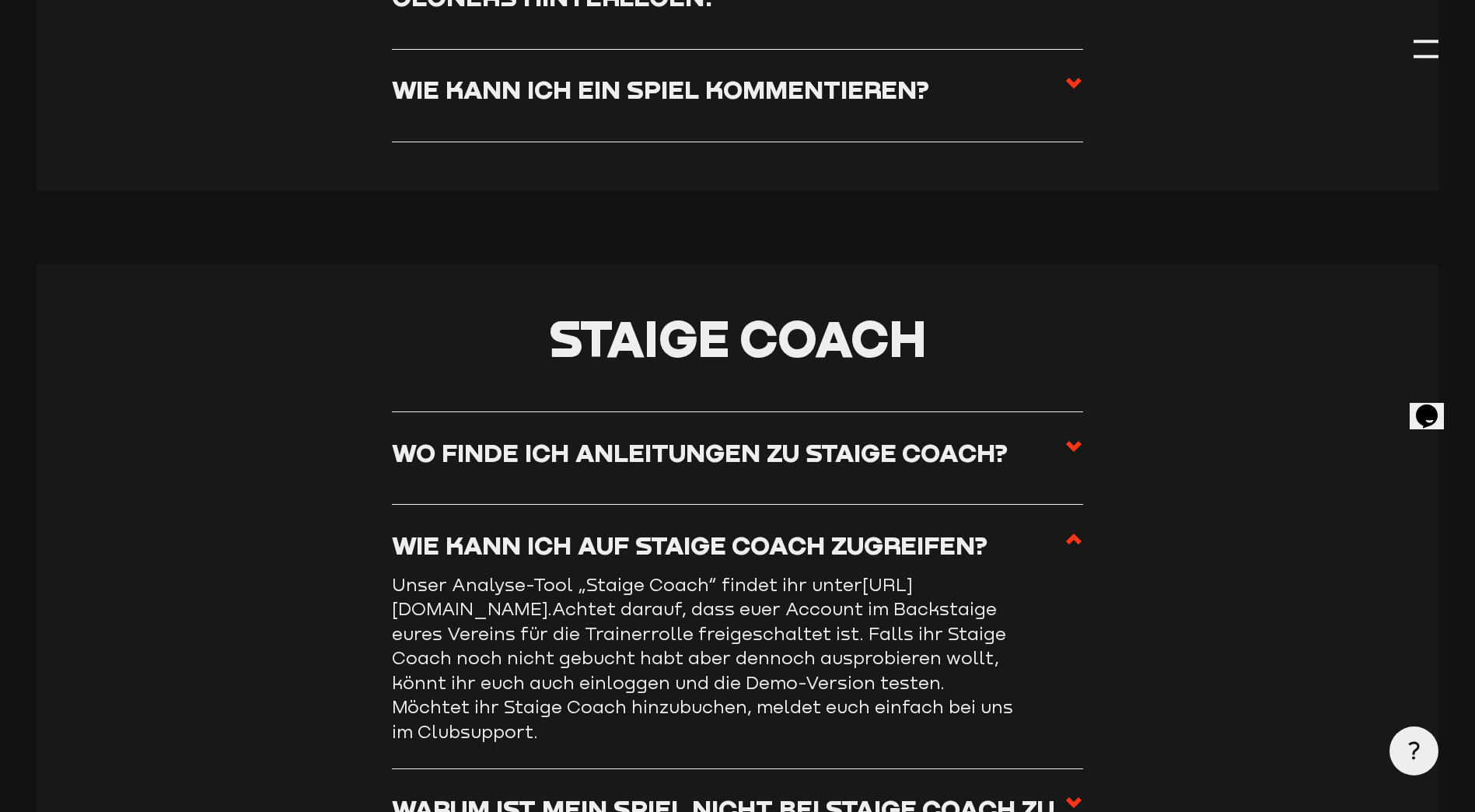
click at [1076, 548] on icon at bounding box center [1074, 539] width 19 height 19
click at [0, 0] on input "Wie kann ich auf Staige Coach zugreifen?" at bounding box center [0, 0] width 0 height 0
click at [1074, 548] on icon at bounding box center [1074, 539] width 19 height 19
click at [0, 0] on input "Wie kann ich auf Staige Coach zugreifen?" at bounding box center [0, 0] width 0 height 0
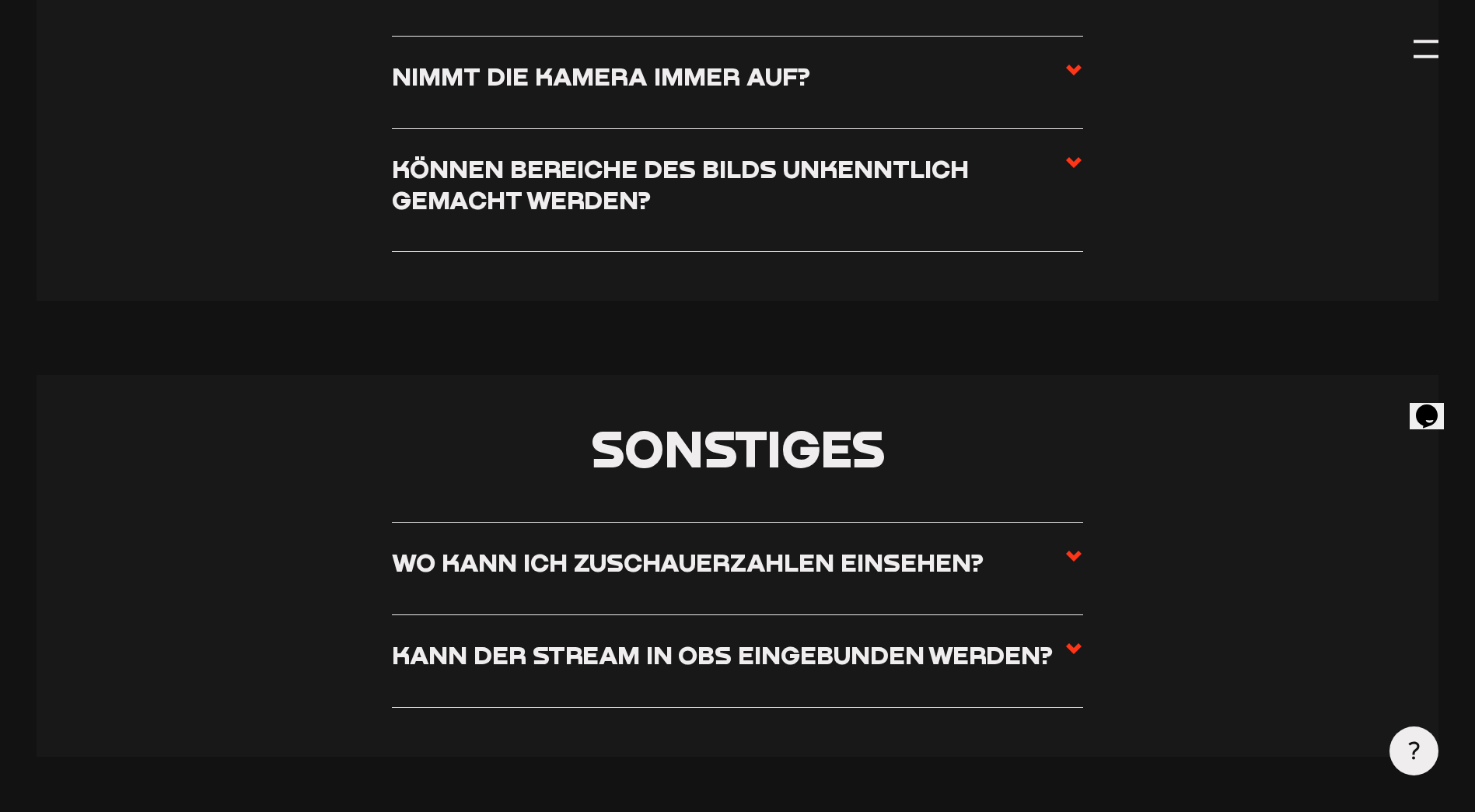
scroll to position [9461, 0]
